Goal: Information Seeking & Learning: Learn about a topic

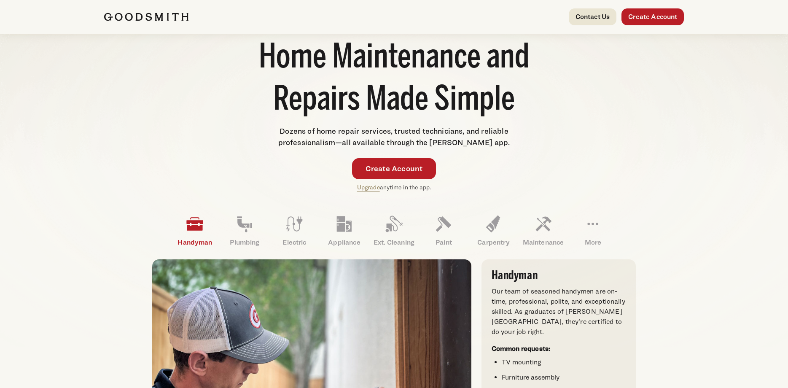
scroll to position [182, 0]
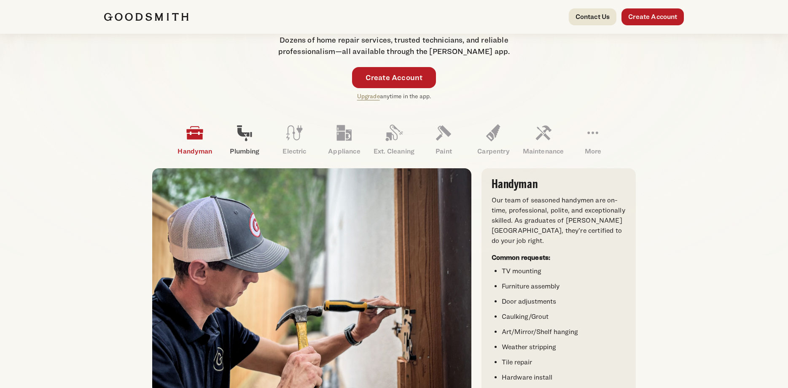
click at [241, 142] on icon at bounding box center [244, 133] width 20 height 20
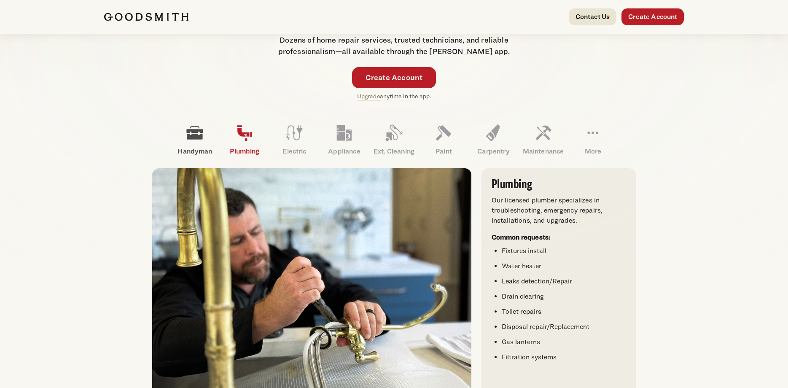
click at [183, 140] on link "Handyman" at bounding box center [195, 140] width 50 height 44
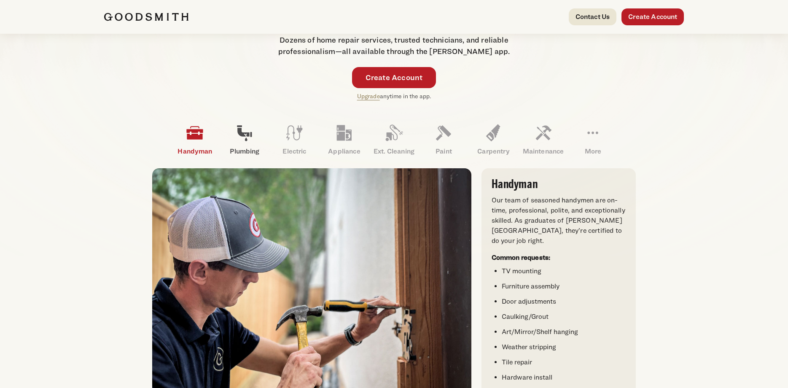
click at [244, 136] on icon at bounding box center [244, 134] width 15 height 16
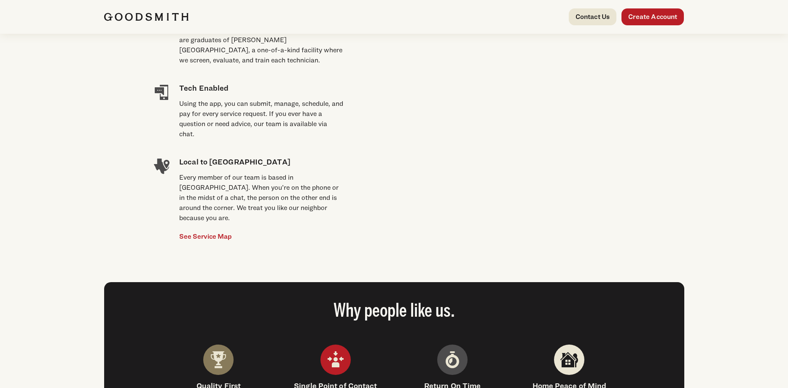
scroll to position [546, 0]
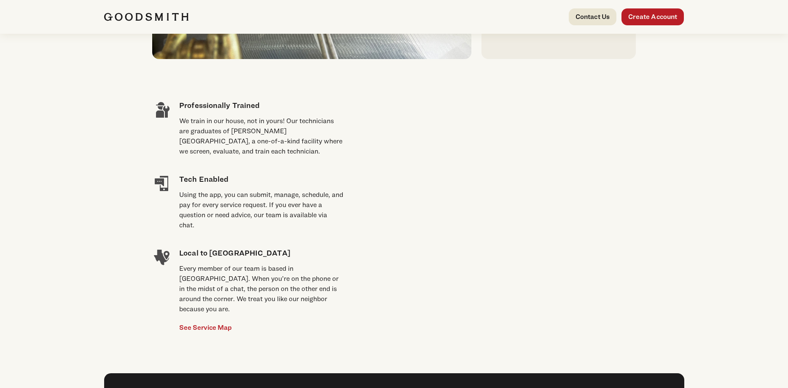
click at [198, 129] on div "We train in our house, not in yours! Our technicians are graduates of [PERSON_N…" at bounding box center [261, 136] width 164 height 40
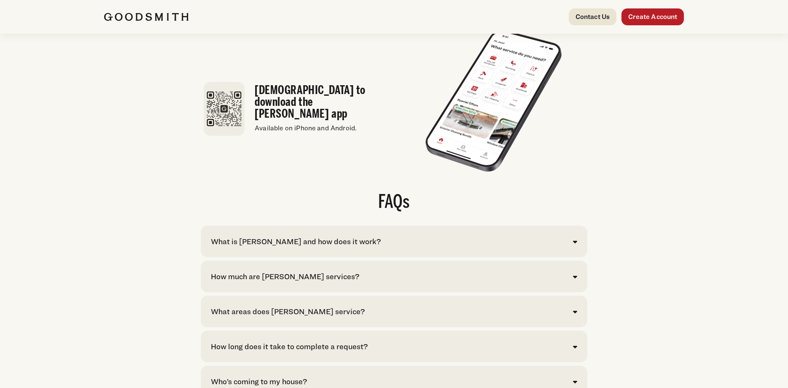
scroll to position [1684, 0]
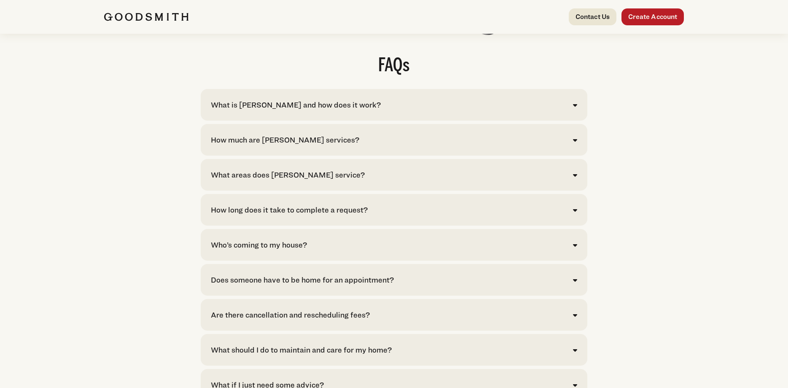
click at [298, 121] on div "What is [PERSON_NAME] and how does it work? [PERSON_NAME] is your convenient so…" at bounding box center [394, 105] width 386 height 32
click at [300, 110] on div "What is [PERSON_NAME] and how does it work?" at bounding box center [296, 104] width 170 height 11
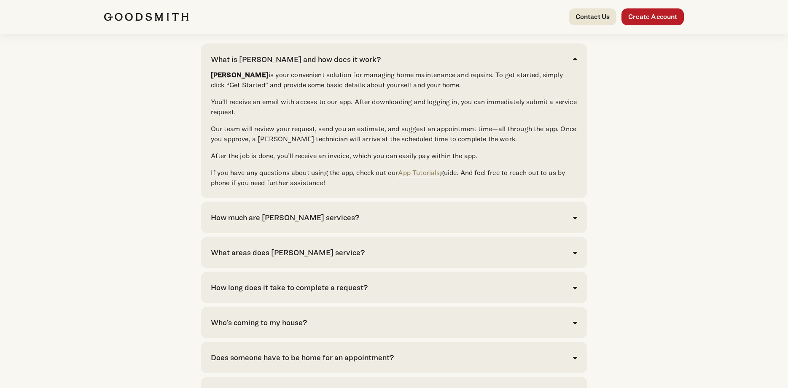
scroll to position [1775, 0]
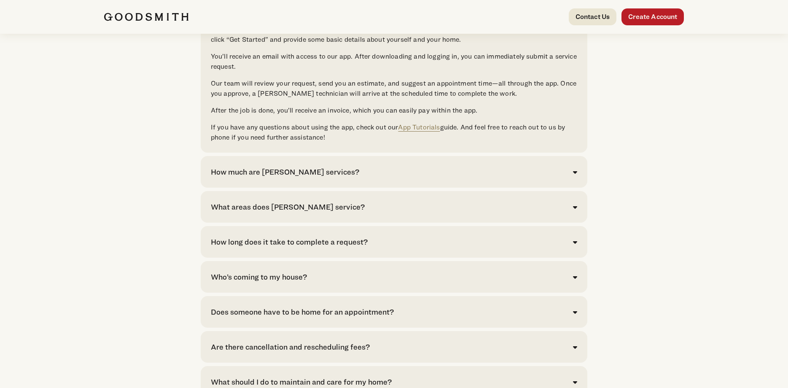
click at [283, 188] on div "How much are [PERSON_NAME] services? Click here to see pricing for our most com…" at bounding box center [394, 172] width 386 height 32
click at [289, 177] on div "How much are [PERSON_NAME] services?" at bounding box center [285, 171] width 148 height 11
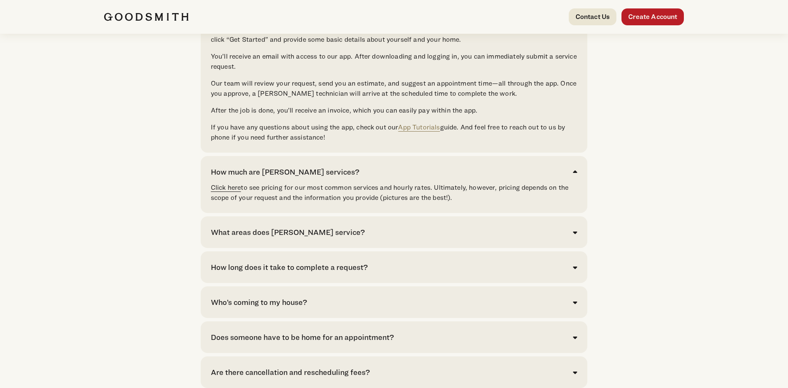
click at [225, 191] on link "Click here" at bounding box center [226, 187] width 30 height 8
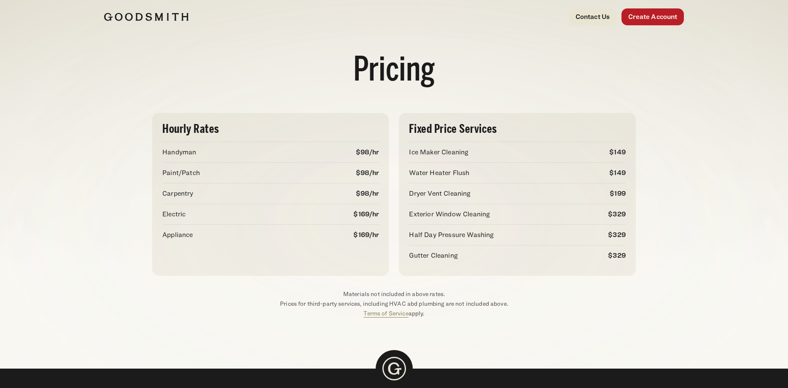
click at [95, 167] on div "Hourly Rates Handyman $98/hr Paint/Patch $98/hr Carpentry $98/hr Electric $169/…" at bounding box center [394, 215] width 607 height 239
click at [615, 254] on p "$329" at bounding box center [617, 255] width 18 height 10
click at [426, 194] on p "Dryer Vent Cleaning" at bounding box center [440, 193] width 62 height 10
click at [436, 171] on p "Water Heater Flush" at bounding box center [439, 173] width 60 height 10
click at [434, 151] on p "Ice Maker Cleaning" at bounding box center [438, 152] width 59 height 10
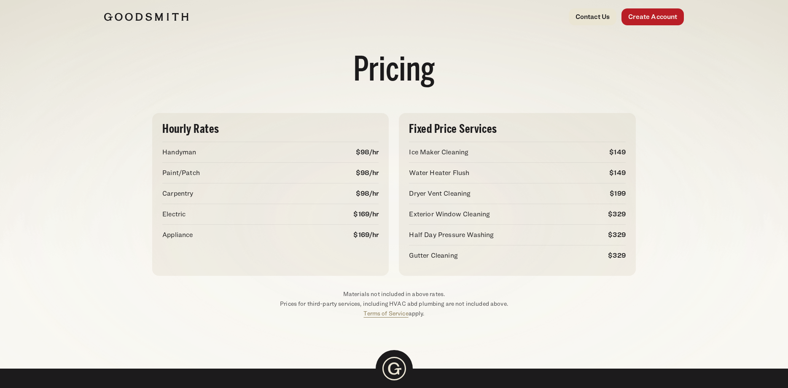
click at [170, 240] on div "Appliance $169/hr" at bounding box center [270, 234] width 216 height 21
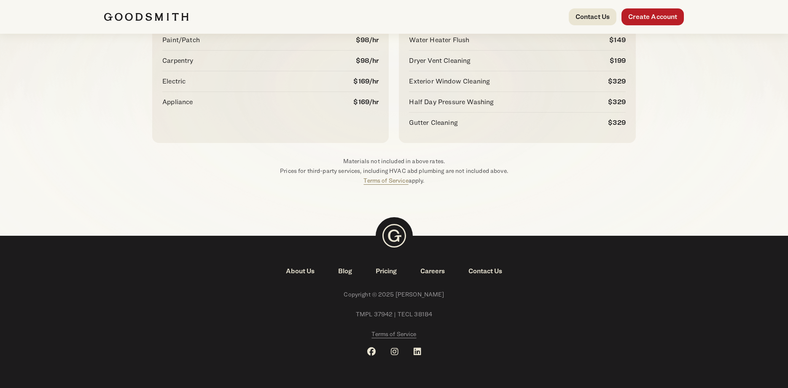
click at [432, 271] on link "Careers" at bounding box center [432, 271] width 48 height 10
